Goal: Task Accomplishment & Management: Manage account settings

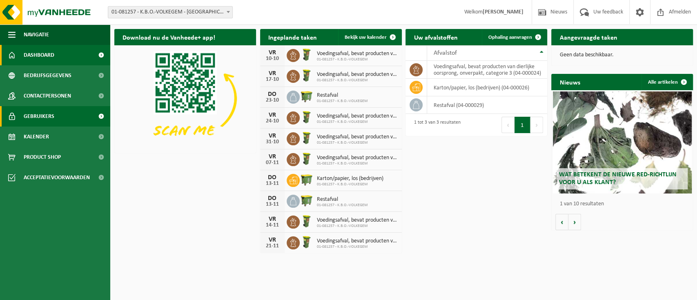
click at [52, 121] on span "Gebruikers" at bounding box center [39, 116] width 31 height 20
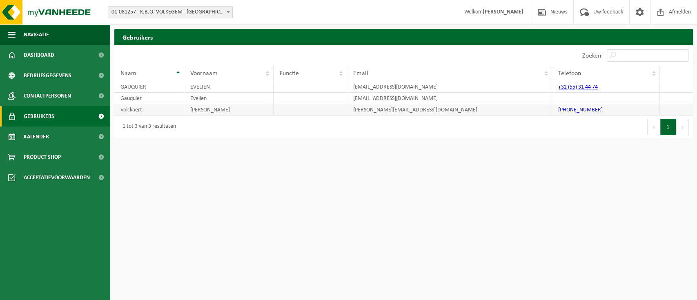
click at [378, 111] on td "[PERSON_NAME][EMAIL_ADDRESS][DOMAIN_NAME]" at bounding box center [449, 109] width 205 height 11
click at [682, 18] on span "Afmelden" at bounding box center [680, 12] width 26 height 24
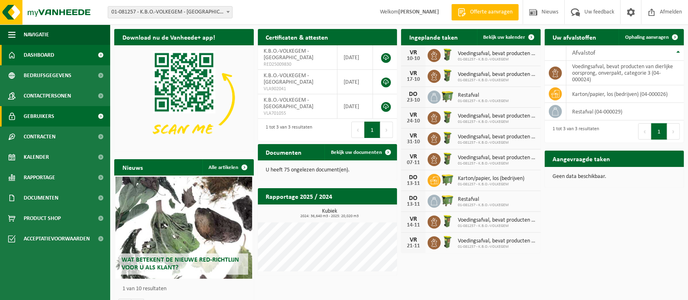
click at [64, 111] on link "Gebruikers" at bounding box center [55, 116] width 110 height 20
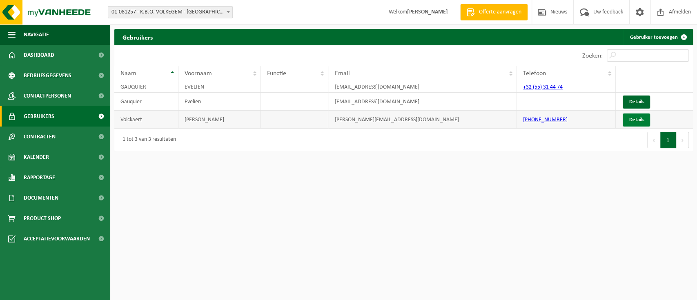
click at [630, 117] on link "Details" at bounding box center [636, 119] width 27 height 13
click at [394, 124] on td "kenny.volckaert@kbonet.be" at bounding box center [422, 120] width 189 height 18
click at [636, 118] on link "Details" at bounding box center [636, 119] width 27 height 13
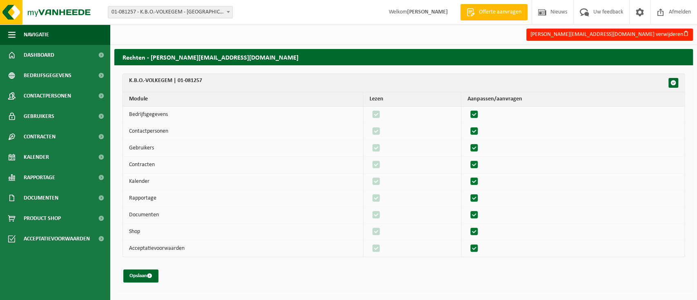
click at [177, 57] on h2 "Rechten - kenny.volckaert@kbonet.be" at bounding box center [403, 57] width 578 height 16
click at [142, 276] on button "Opslaan" at bounding box center [140, 275] width 35 height 13
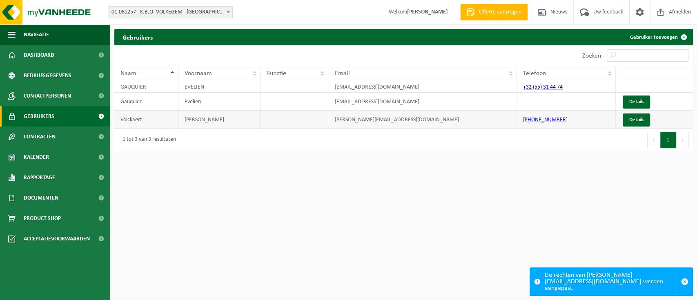
click at [563, 123] on td "[PHONE_NUMBER]" at bounding box center [566, 120] width 99 height 18
click at [660, 42] on link "Gebruiker toevoegen" at bounding box center [657, 37] width 69 height 16
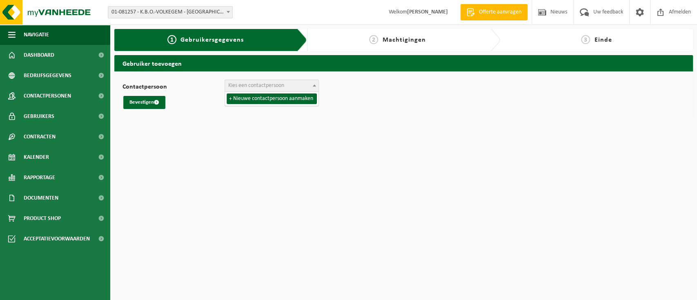
click at [312, 88] on span at bounding box center [314, 85] width 8 height 11
select select "0"
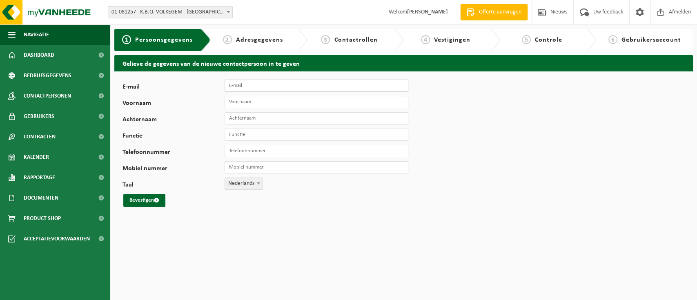
click at [326, 88] on input "E-mail" at bounding box center [317, 86] width 184 height 12
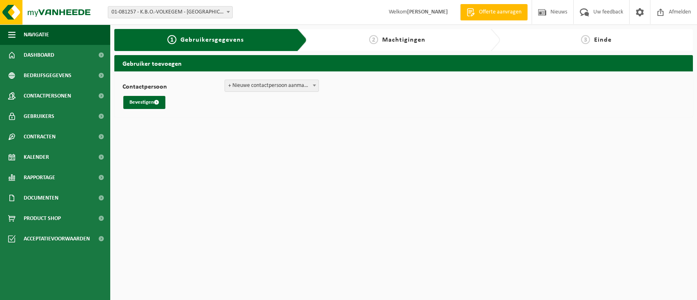
select select "0"
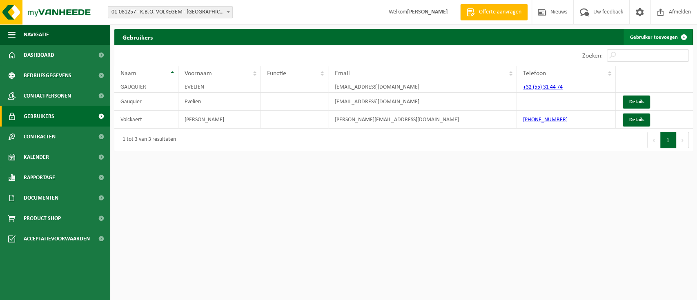
click at [665, 37] on link "Gebruiker toevoegen" at bounding box center [657, 37] width 69 height 16
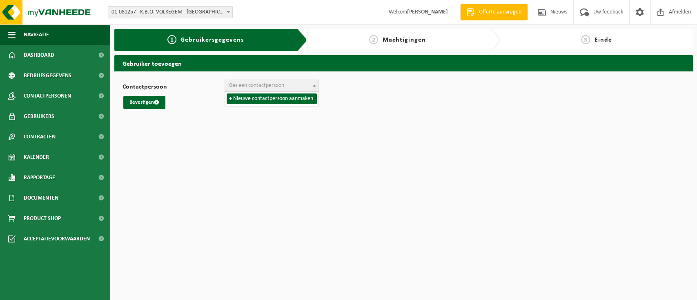
click at [316, 85] on b at bounding box center [314, 85] width 3 height 2
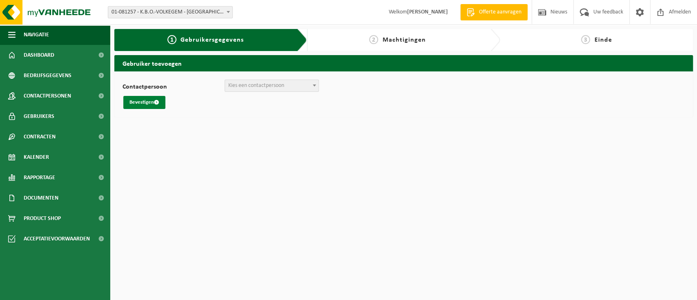
click at [149, 105] on button "Bevestigen" at bounding box center [144, 102] width 42 height 13
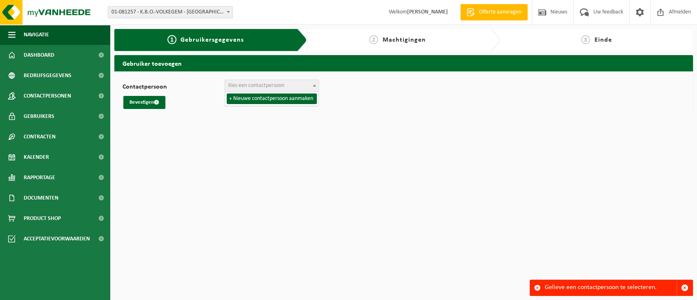
click at [314, 86] on b at bounding box center [314, 85] width 3 height 2
select select "0"
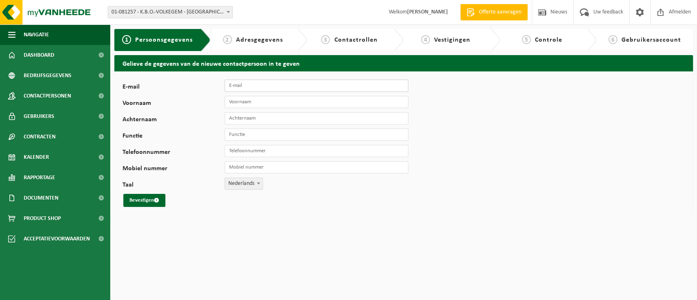
click at [316, 85] on input "E-mail" at bounding box center [317, 86] width 184 height 12
type input "[PERSON_NAME][EMAIL_ADDRESS][DOMAIN_NAME]"
click at [317, 103] on input "Voornaam" at bounding box center [317, 102] width 184 height 12
type input "Kenny"
click at [316, 117] on input "Achternaam" at bounding box center [317, 118] width 184 height 12
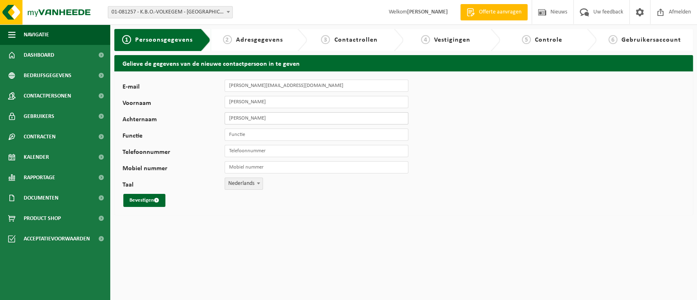
type input "Volkaert"
click at [306, 131] on input "Functie" at bounding box center [317, 135] width 184 height 12
type input "Leerkracht"
click at [293, 150] on input "Telefoonnummer" at bounding box center [317, 151] width 184 height 12
type input "[PHONE_NUMBER]"
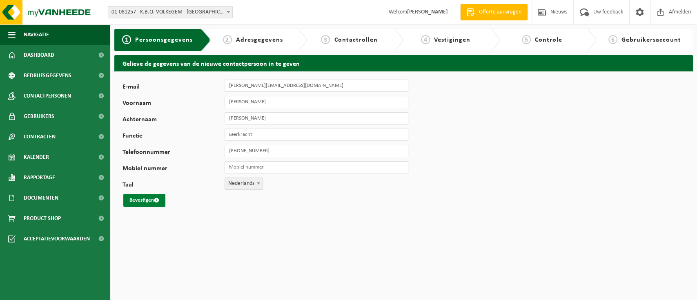
click at [143, 202] on button "Bevestigen" at bounding box center [144, 200] width 42 height 13
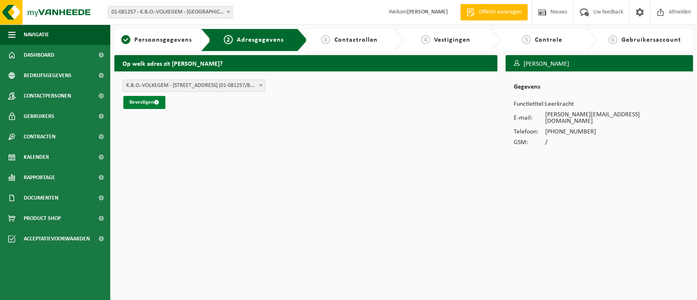
click at [144, 101] on button "Bevestigen" at bounding box center [144, 102] width 42 height 13
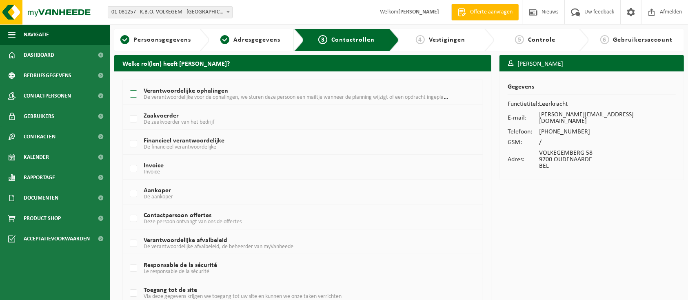
click at [137, 96] on label "Verantwoordelijke ophalingen De verantwoordelijke voor de ophalingen, we sturen…" at bounding box center [288, 94] width 320 height 12
click at [127, 84] on input "Verantwoordelijke ophalingen De verantwoordelijke voor de ophalingen, we sturen…" at bounding box center [127, 84] width 0 height 0
checkbox input "true"
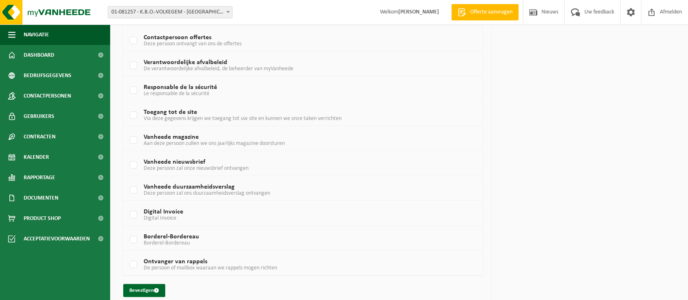
scroll to position [186, 0]
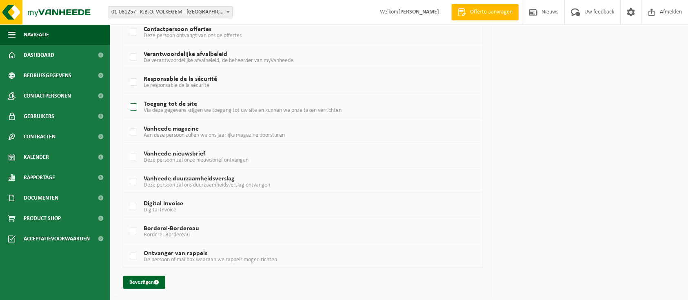
click at [134, 108] on label "Toegang tot de site Via deze gegevens krijgen we toegang tot uw site en kunnen …" at bounding box center [288, 107] width 320 height 12
click at [127, 97] on input "Toegang tot de site Via deze gegevens krijgen we toegang tot uw site en kunnen …" at bounding box center [127, 97] width 0 height 0
checkbox input "true"
click at [140, 282] on button "Bevestigen" at bounding box center [144, 282] width 42 height 13
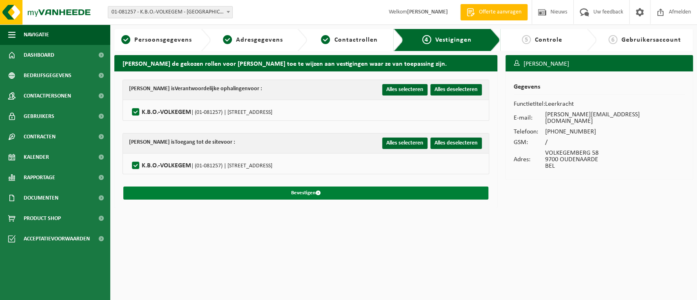
click at [314, 193] on button "Bevestigen" at bounding box center [305, 193] width 365 height 13
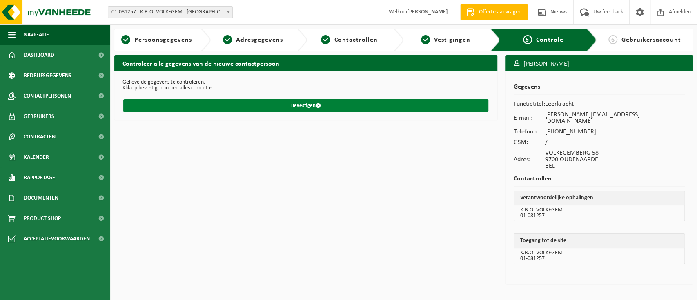
click at [329, 108] on button "Bevestigen" at bounding box center [305, 105] width 365 height 13
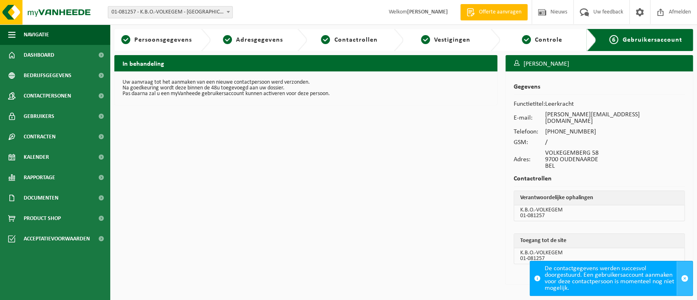
click at [684, 278] on span "button" at bounding box center [684, 278] width 7 height 7
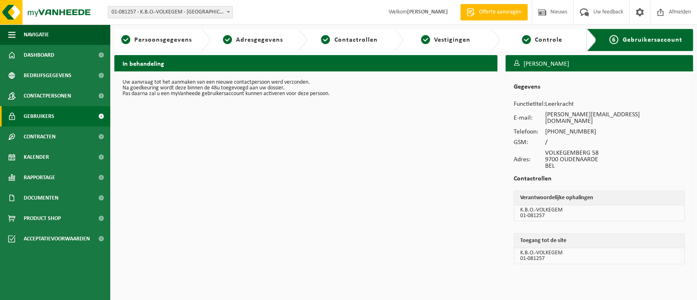
click at [53, 117] on span "Gebruikers" at bounding box center [39, 116] width 31 height 20
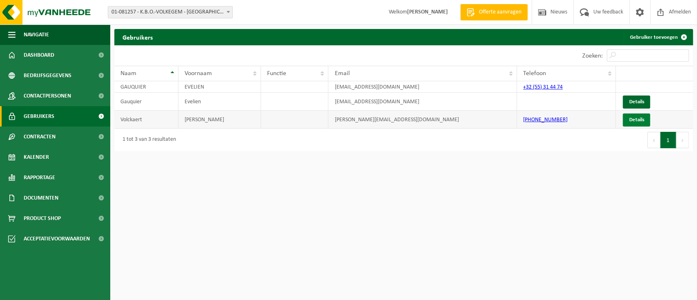
click at [637, 119] on link "Details" at bounding box center [636, 119] width 27 height 13
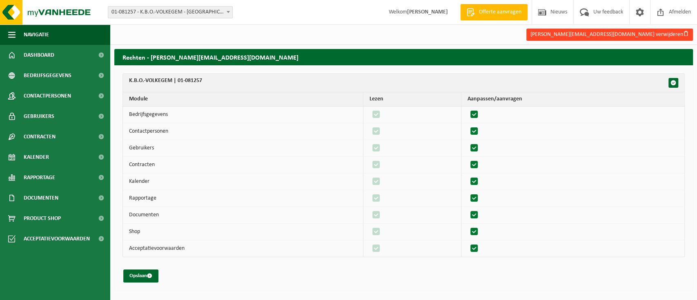
click at [674, 30] on button "[PERSON_NAME][EMAIL_ADDRESS][DOMAIN_NAME] verwijderen" at bounding box center [609, 35] width 167 height 12
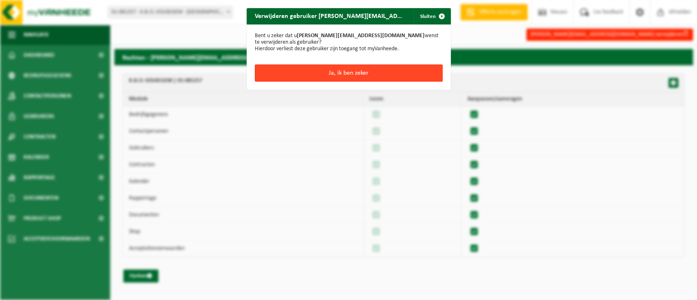
click at [300, 74] on button "Ja, ik ben zeker" at bounding box center [349, 72] width 188 height 17
